Goal: Answer question/provide support

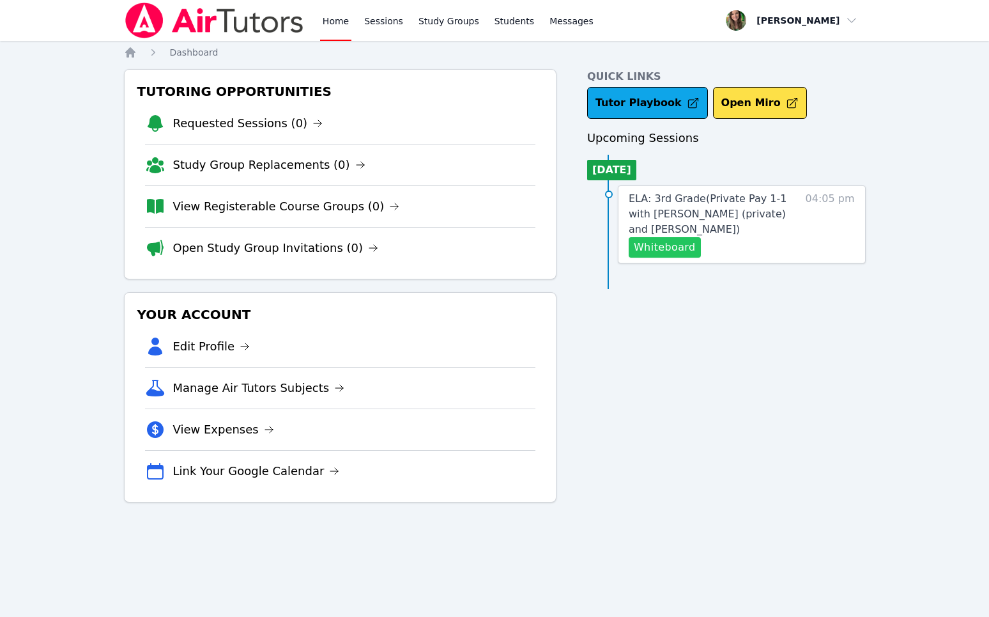
click at [657, 246] on button "Whiteboard" at bounding box center [665, 247] width 72 height 20
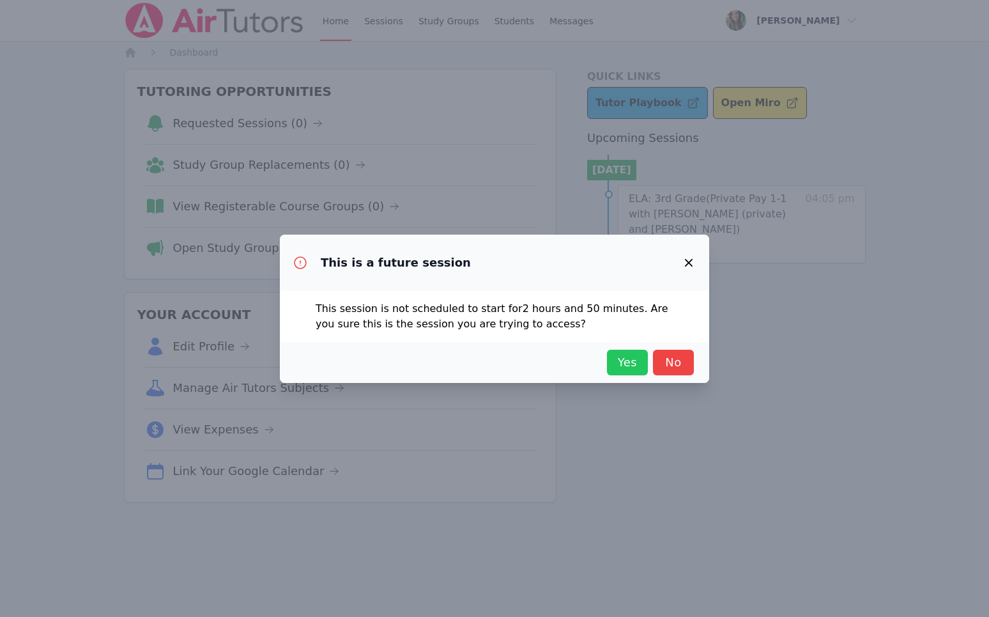
click at [624, 361] on span "Yes" at bounding box center [627, 362] width 28 height 18
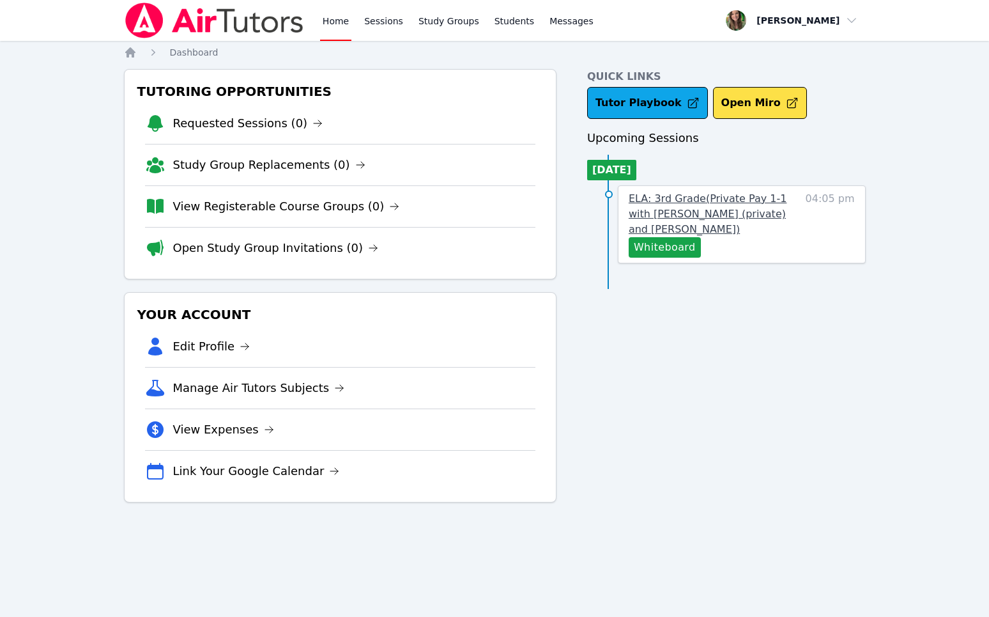
click at [679, 236] on link "ELA: 3rd Grade ( Private Pay 1-1 with Owen Logan (private) and Melissa Hammer )" at bounding box center [713, 214] width 169 height 46
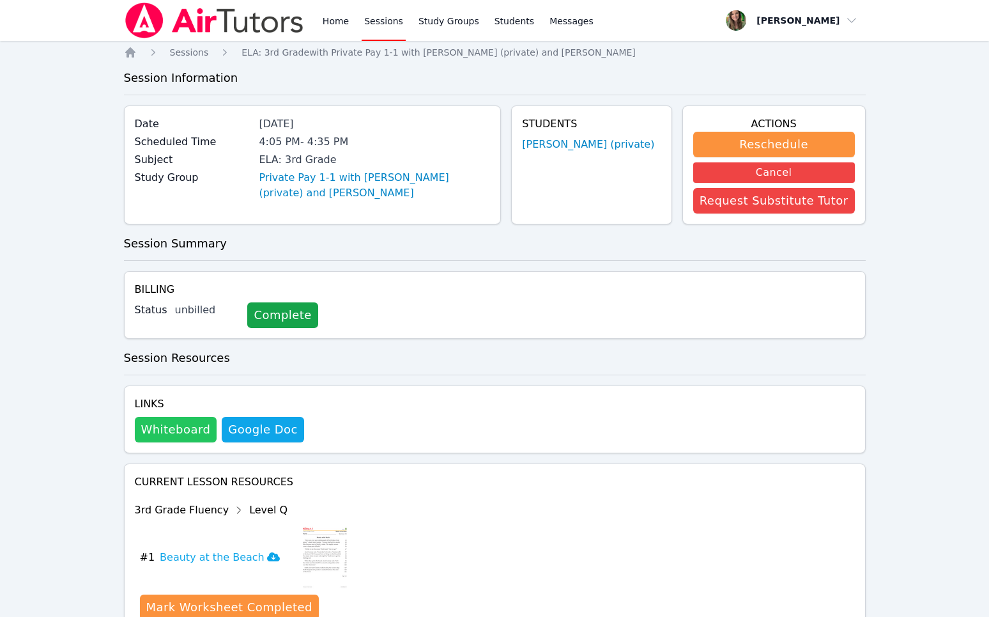
click at [141, 417] on button "Whiteboard" at bounding box center [176, 430] width 82 height 26
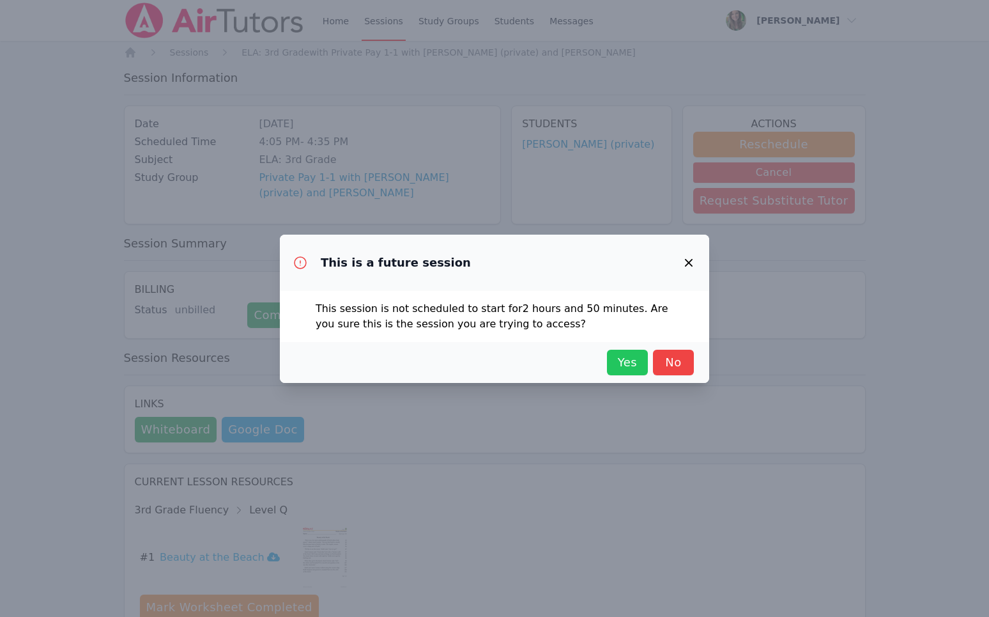
click at [620, 362] on span "Yes" at bounding box center [627, 362] width 28 height 18
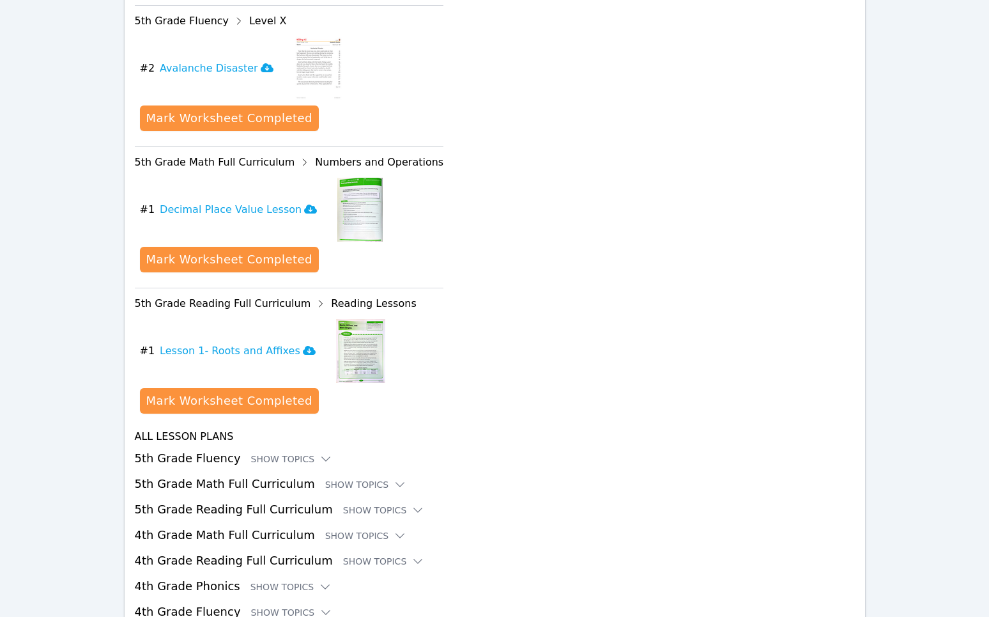
scroll to position [1617, 0]
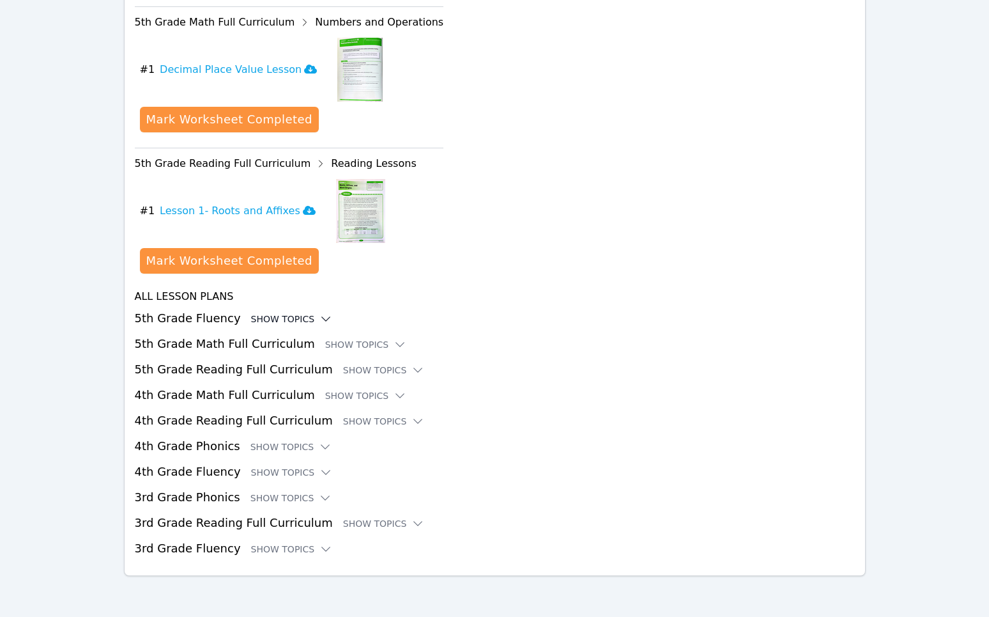
click at [251, 316] on div "Show Topics" at bounding box center [292, 318] width 82 height 13
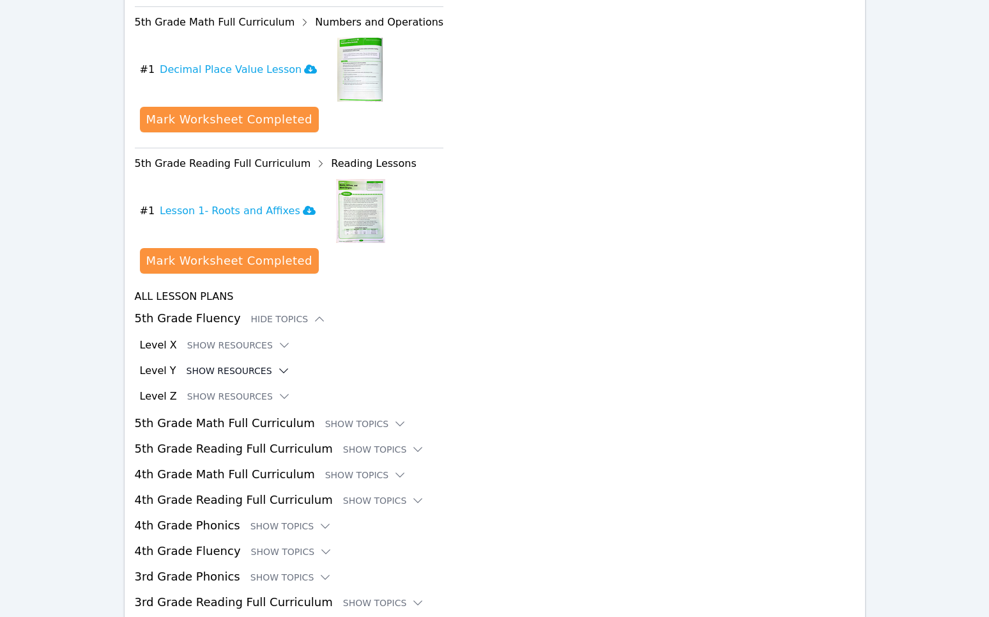
click at [216, 374] on button "Show Resources" at bounding box center [239, 370] width 104 height 13
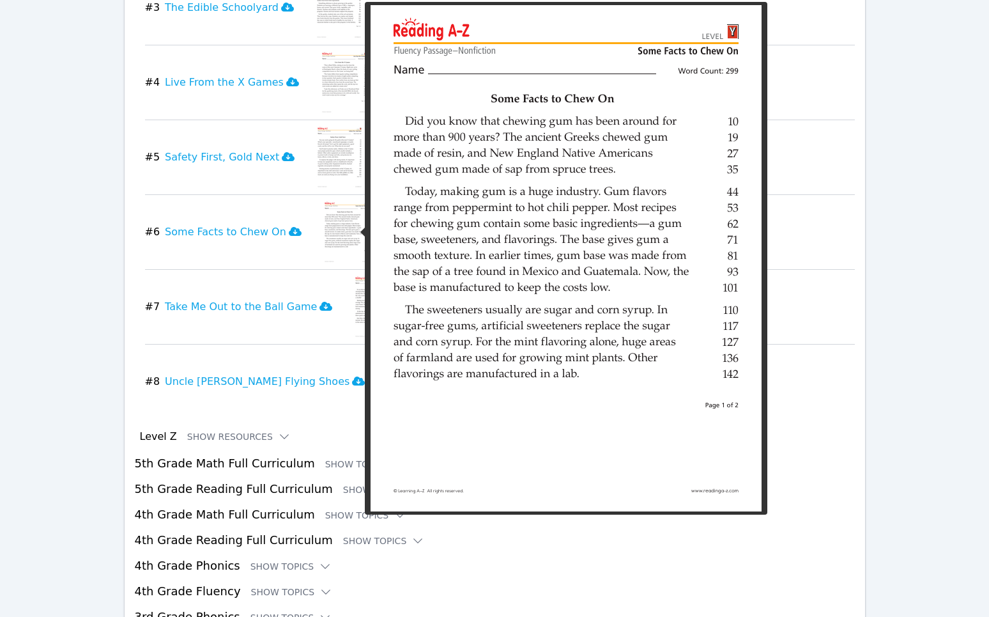
scroll to position [2186, 0]
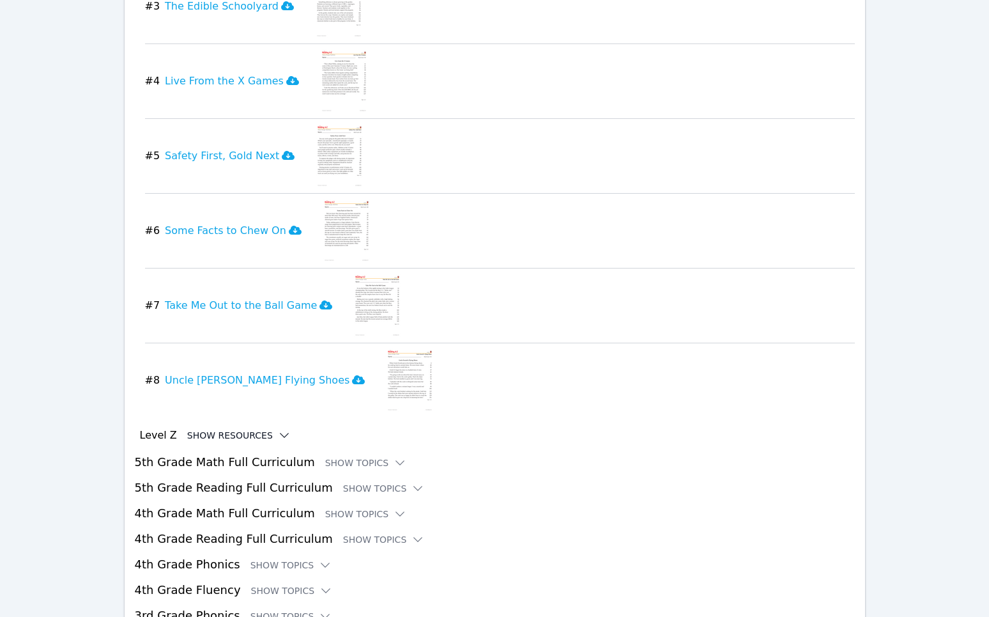
click at [242, 438] on button "Show Resources" at bounding box center [239, 435] width 104 height 13
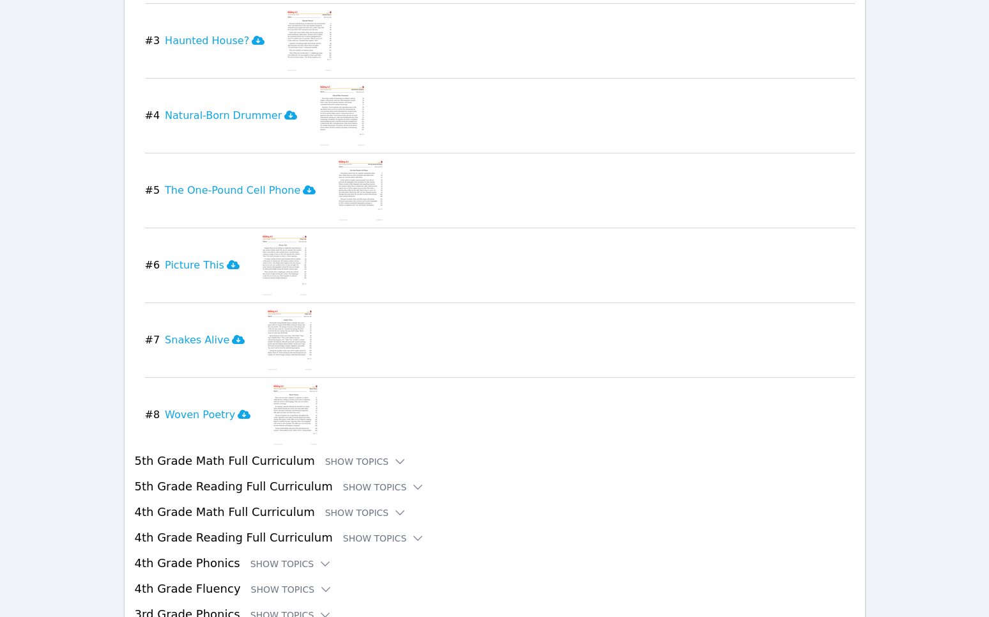
scroll to position [2786, 0]
click at [230, 183] on h3 "The One-Pound Cell Phone" at bounding box center [240, 188] width 151 height 15
click at [191, 266] on h3 "Picture This" at bounding box center [202, 263] width 75 height 15
click at [206, 337] on h3 "Snakes Alive" at bounding box center [205, 338] width 80 height 15
click at [193, 406] on h3 "Woven Poetry" at bounding box center [208, 413] width 86 height 15
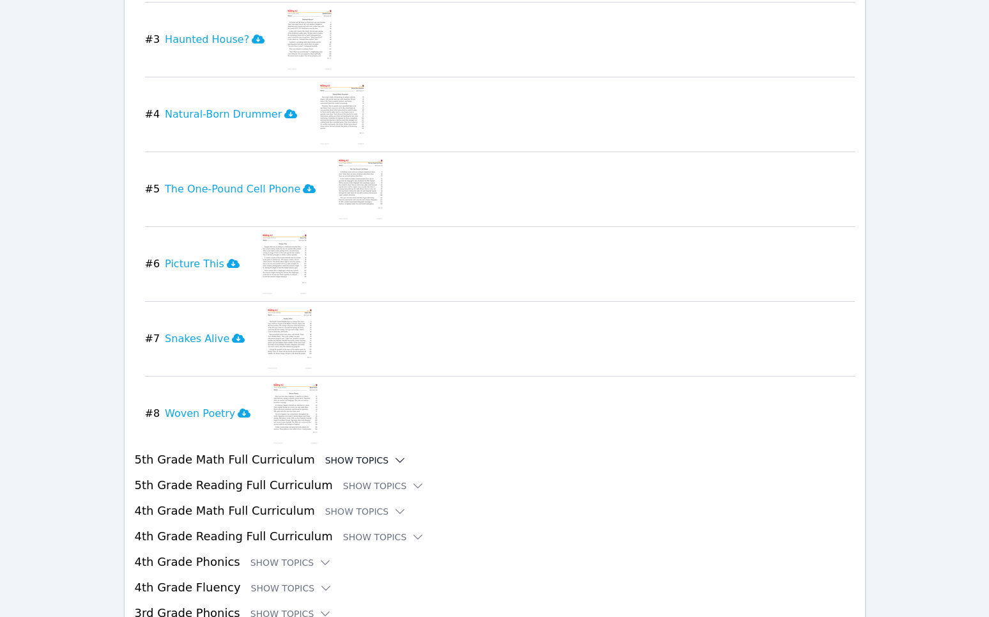
click at [335, 457] on div "Show Topics" at bounding box center [366, 460] width 82 height 13
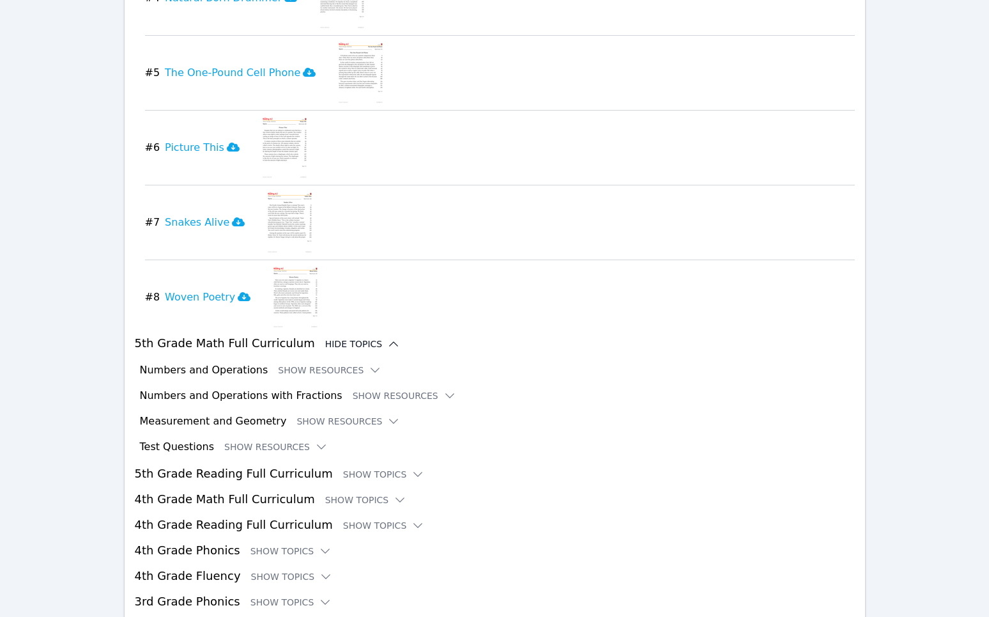
scroll to position [2911, 0]
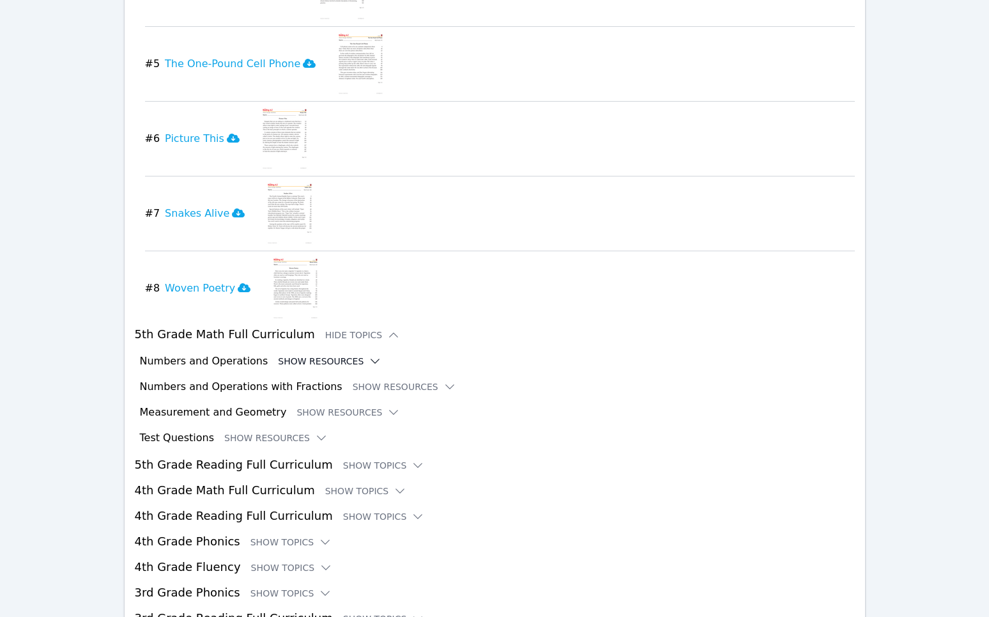
click at [297, 358] on button "Show Resources" at bounding box center [330, 361] width 104 height 13
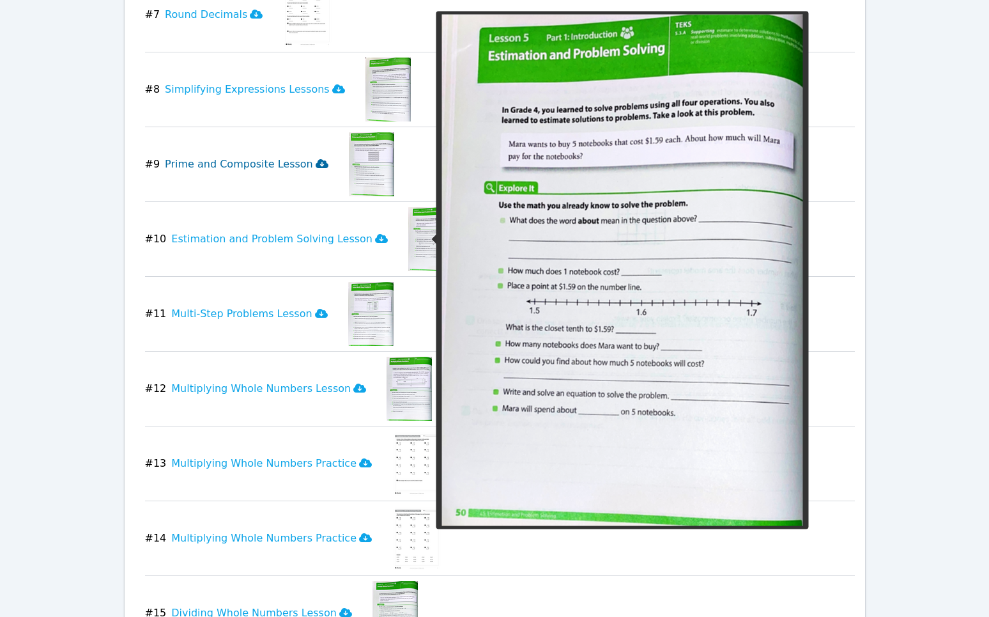
scroll to position [3758, 0]
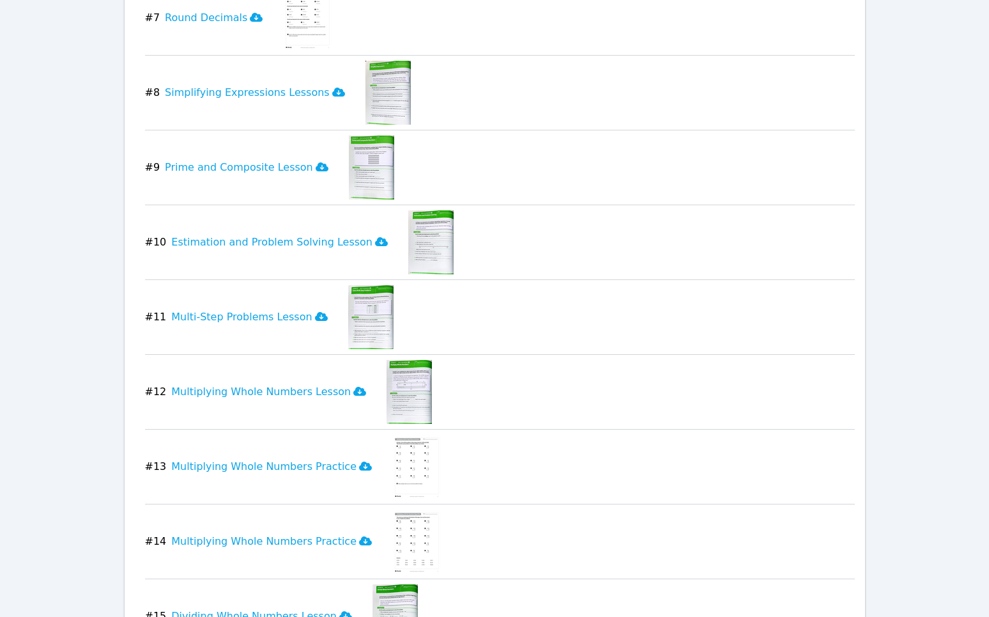
click at [401, 452] on img at bounding box center [416, 467] width 49 height 64
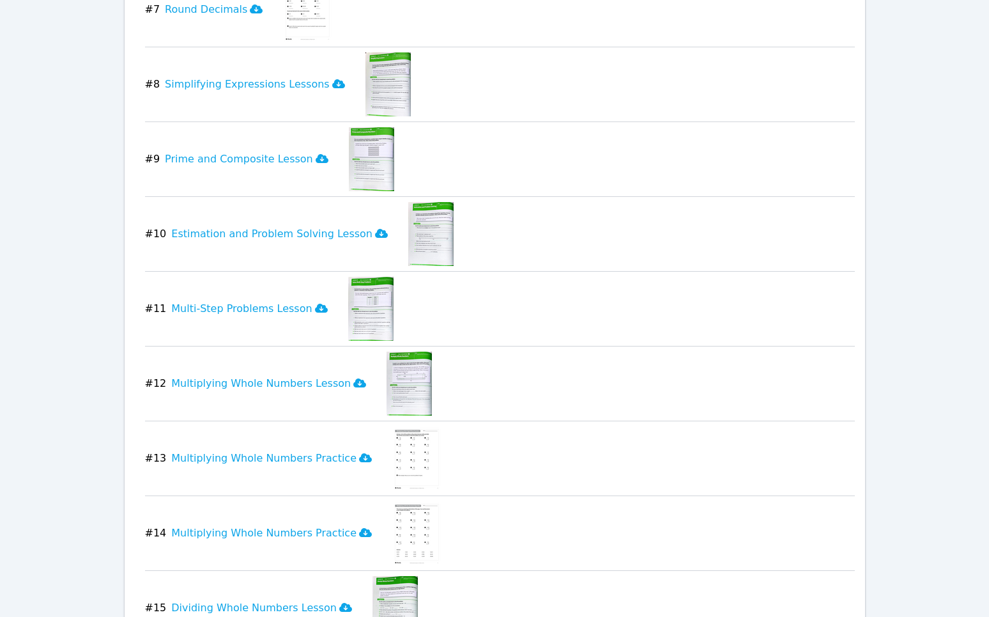
scroll to position [3768, 0]
click at [328, 458] on h3 "Multiplying Whole Numbers Practice" at bounding box center [271, 456] width 201 height 15
click at [359, 527] on icon at bounding box center [365, 531] width 13 height 10
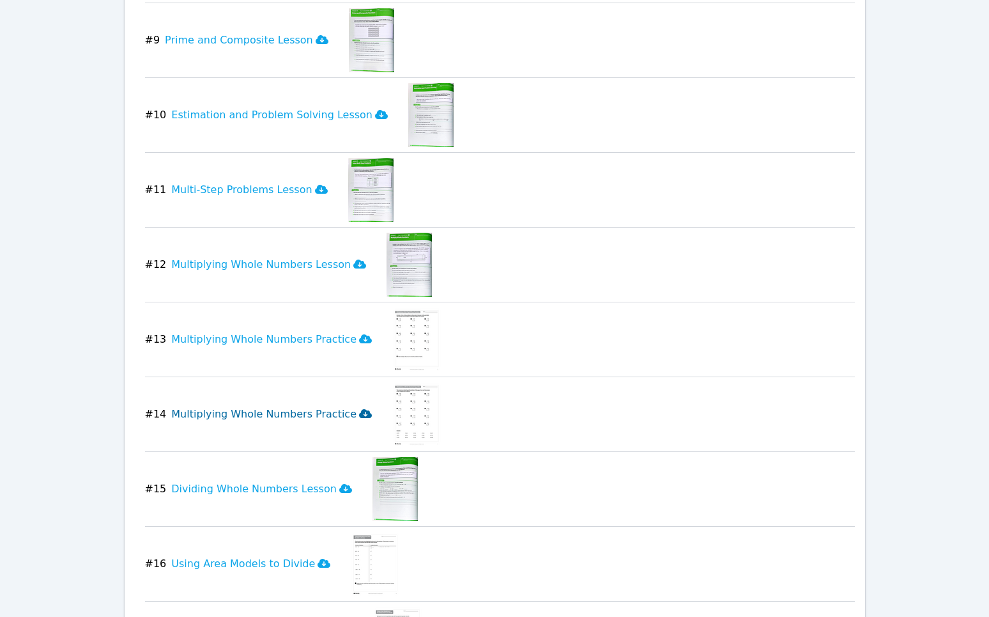
scroll to position [3896, 0]
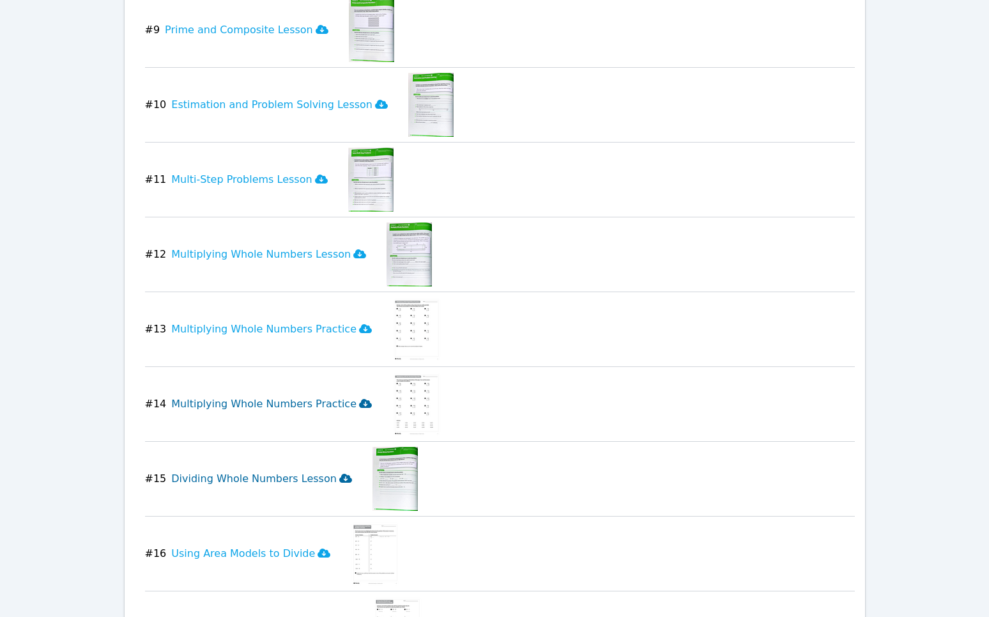
click at [307, 477] on h3 "Dividing Whole Numbers Lesson" at bounding box center [261, 478] width 181 height 15
